Goal: Transaction & Acquisition: Download file/media

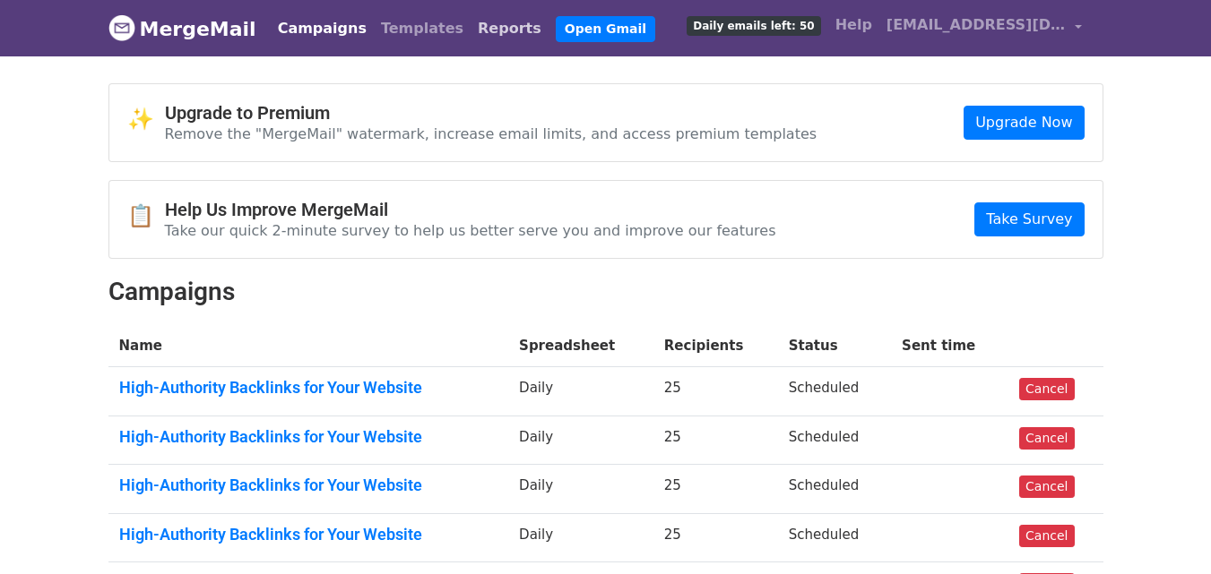
click at [470, 16] on link "Reports" at bounding box center [509, 29] width 78 height 36
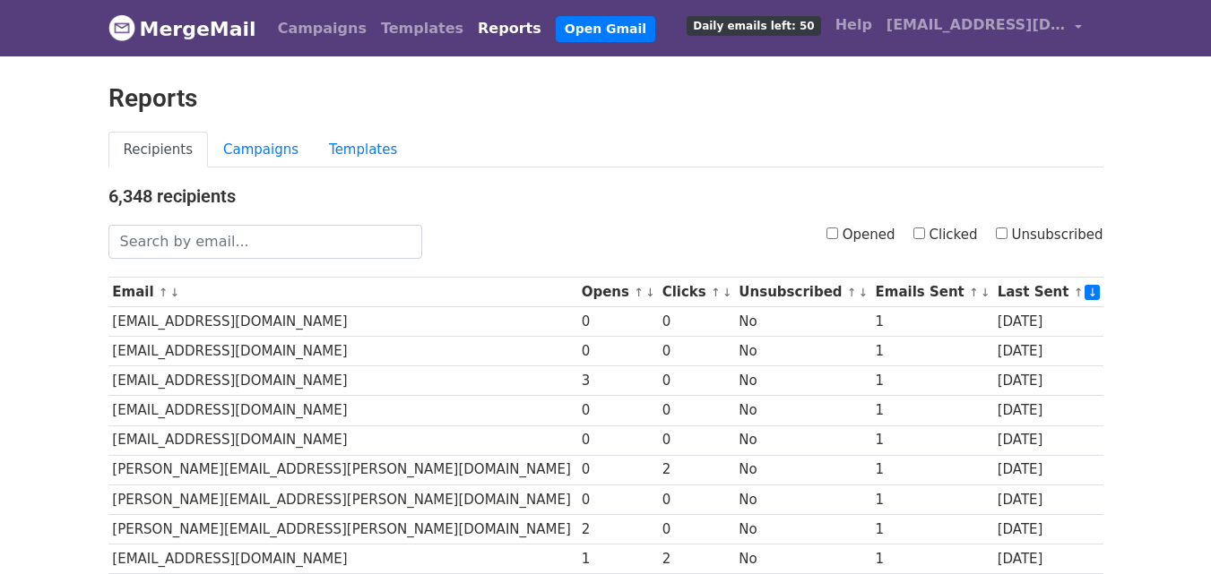
click at [935, 234] on label "Clicked" at bounding box center [945, 235] width 65 height 21
click at [925, 234] on input "Clicked" at bounding box center [919, 234] width 12 height 12
checkbox input "true"
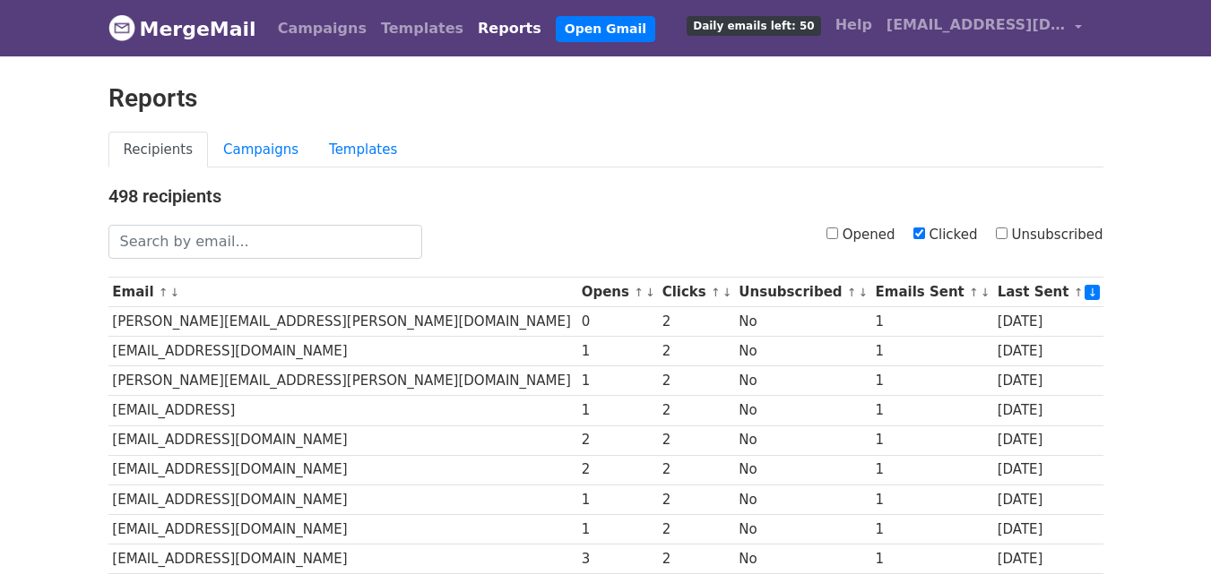
scroll to position [885, 0]
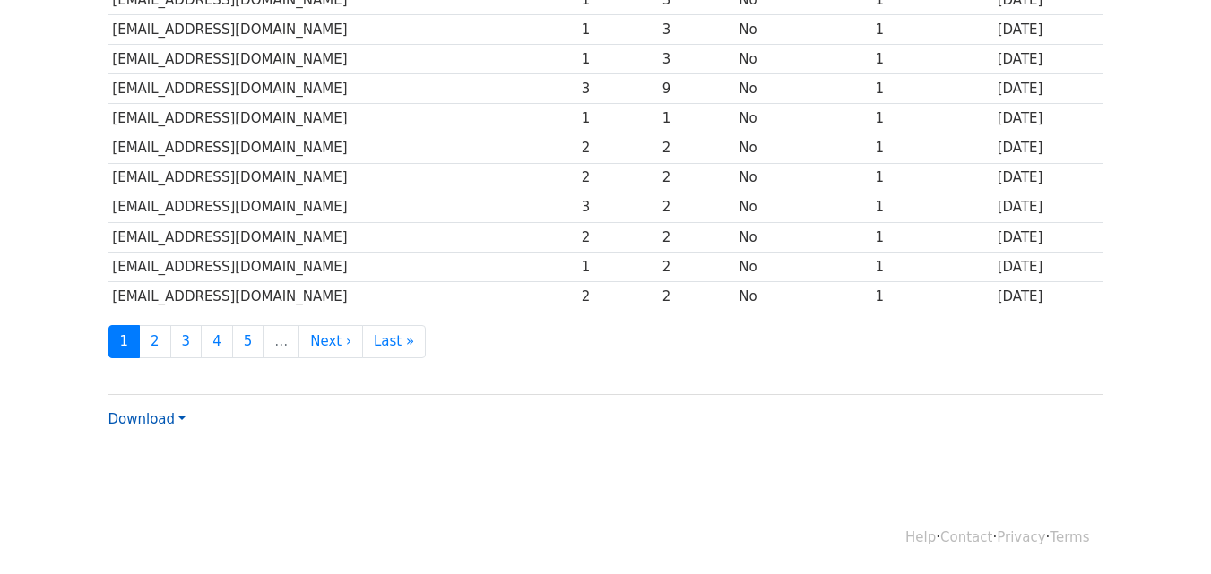
click at [159, 419] on link "Download" at bounding box center [146, 419] width 77 height 16
click at [173, 445] on link "CSV" at bounding box center [180, 453] width 142 height 29
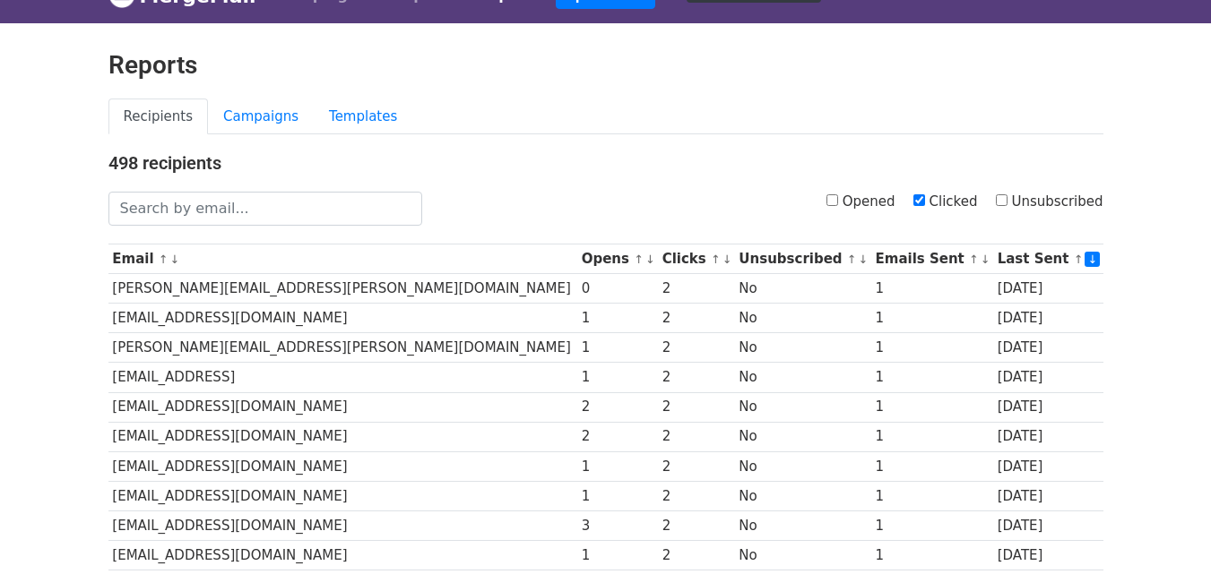
scroll to position [0, 0]
